Goal: Transaction & Acquisition: Book appointment/travel/reservation

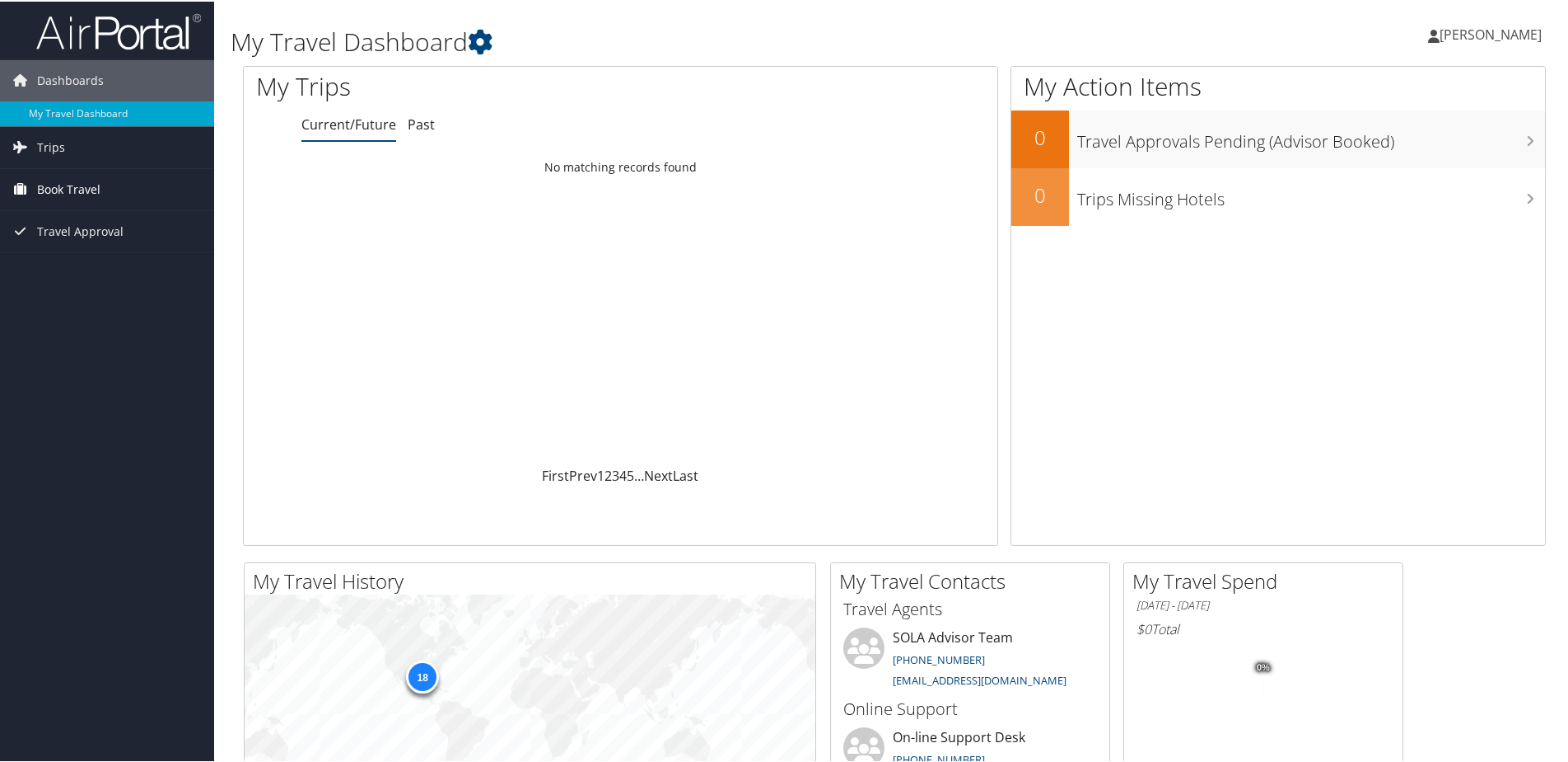
click at [51, 183] on span "Book Travel" at bounding box center [68, 188] width 63 height 41
click at [108, 248] on link "Book/Manage Online Trips" at bounding box center [107, 245] width 214 height 24
